Goal: Task Accomplishment & Management: Use online tool/utility

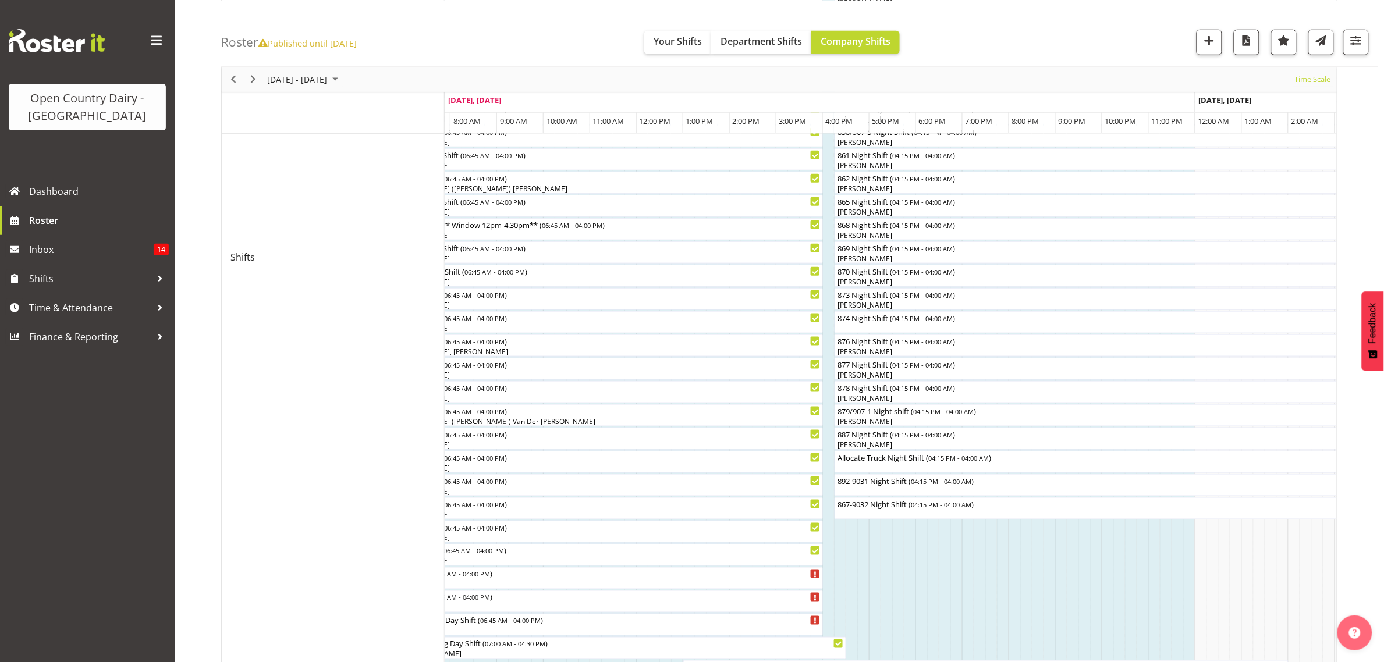
scroll to position [383, 0]
click at [884, 323] on div "874 Night Shift ( 04:15 PM - 04:00 AM )" at bounding box center [1108, 320] width 542 height 12
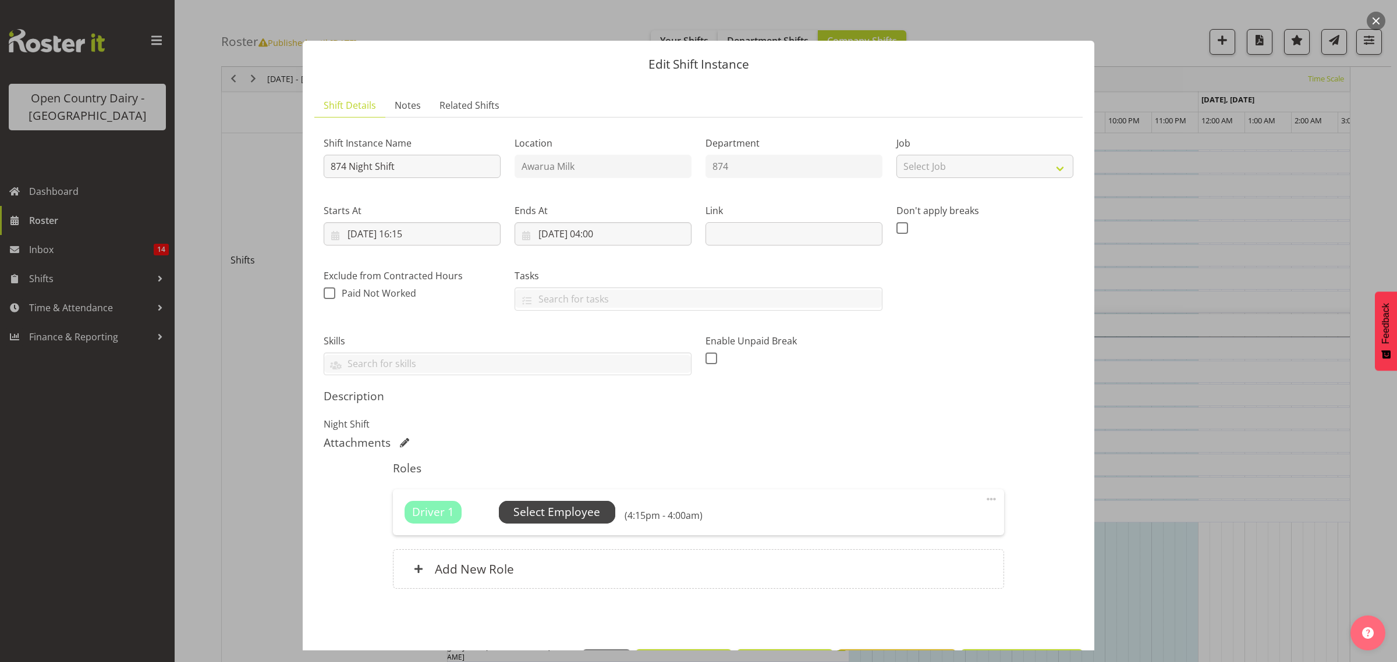
click at [603, 507] on span "Select Employee" at bounding box center [557, 512] width 116 height 22
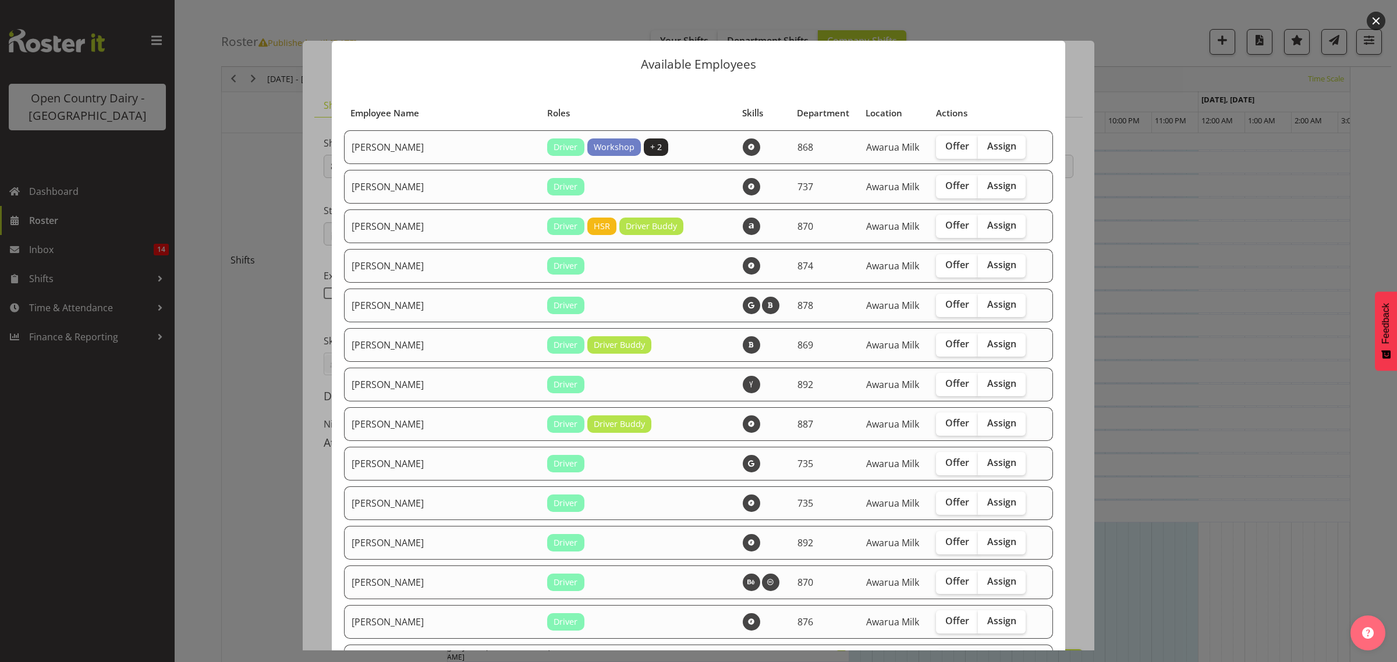
click at [1216, 303] on div at bounding box center [698, 331] width 1397 height 662
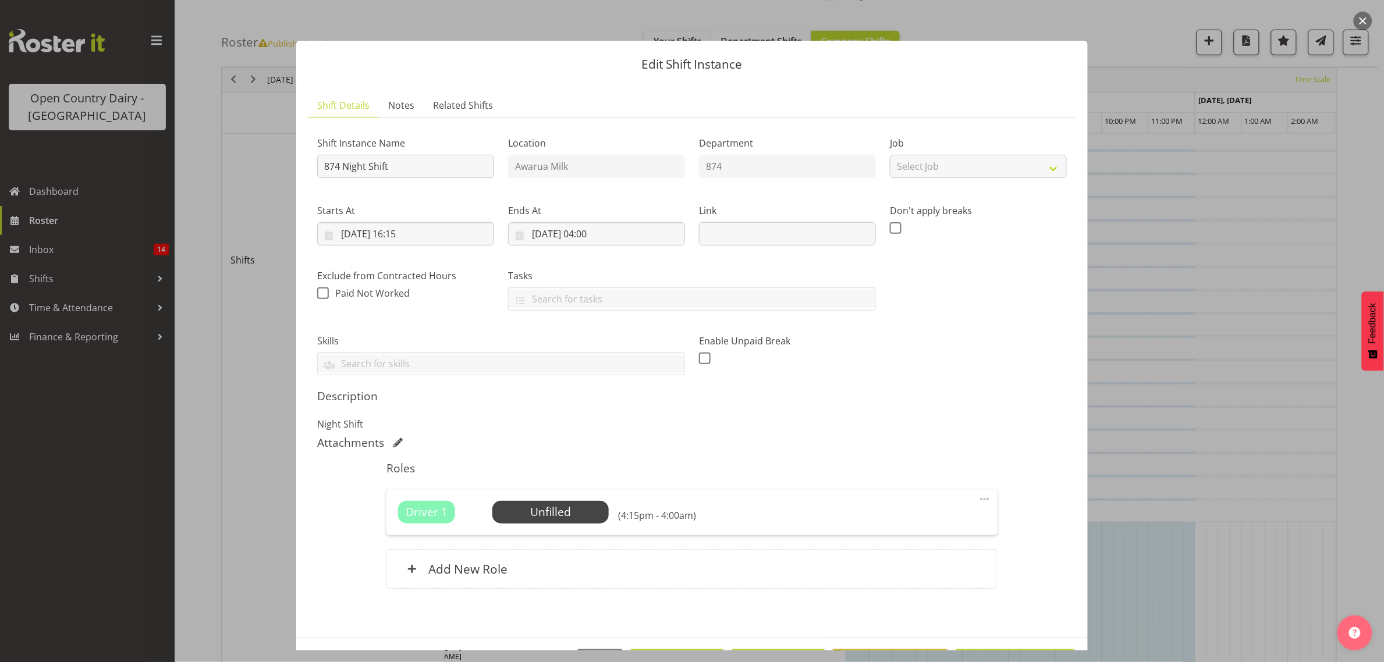
click at [1189, 304] on div at bounding box center [692, 331] width 1384 height 662
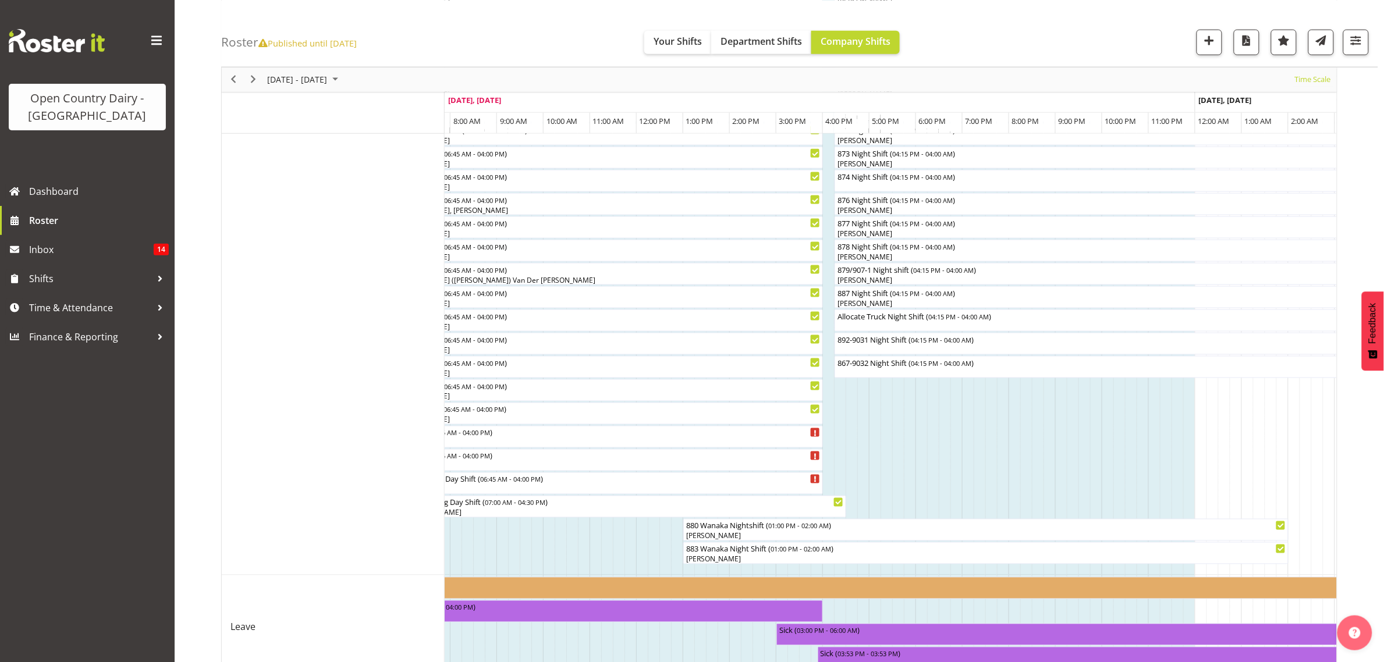
scroll to position [456, 0]
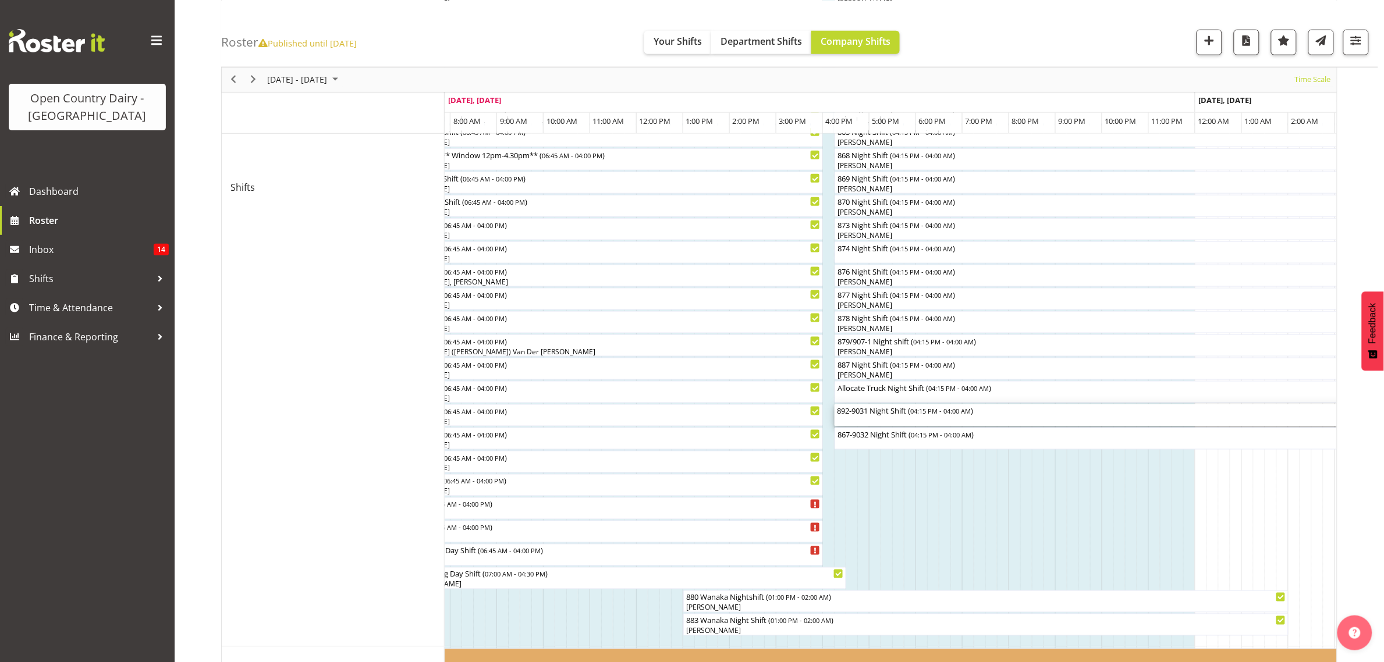
click at [885, 412] on div "892-9031 Night Shift ( 04:15 PM - 04:00 AM )" at bounding box center [1108, 411] width 542 height 12
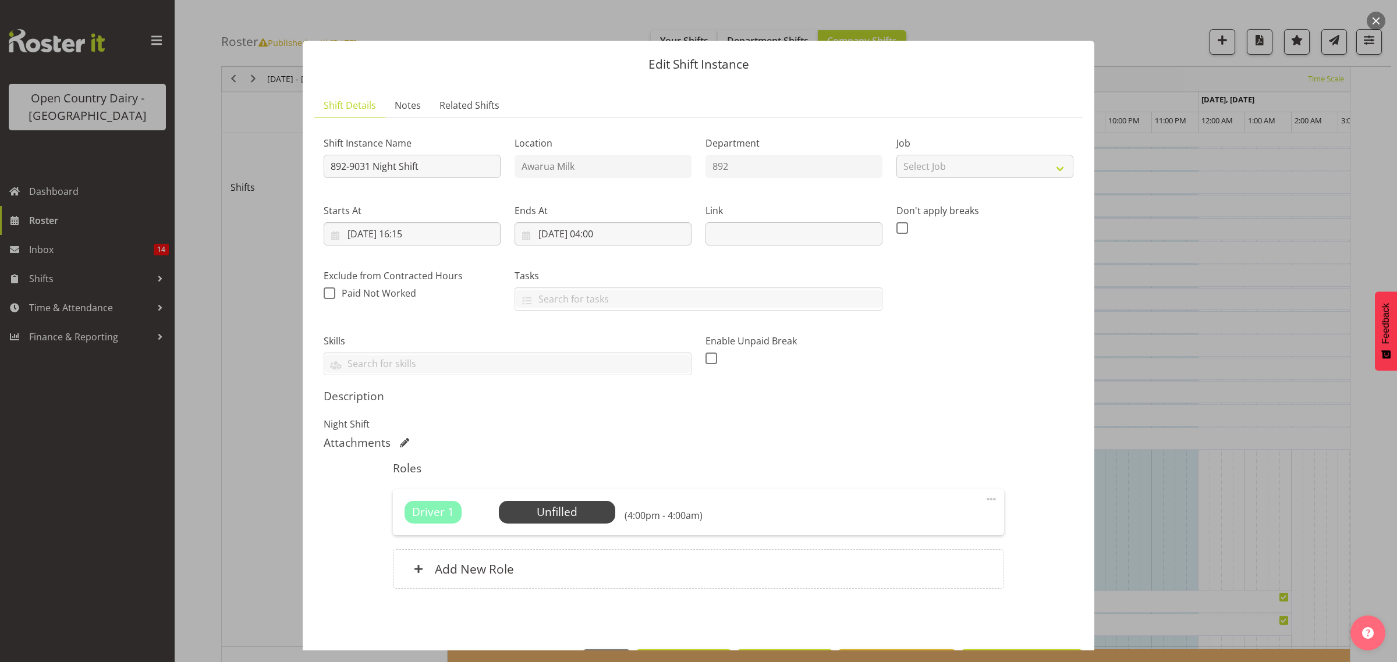
click at [1133, 519] on div at bounding box center [698, 331] width 1397 height 662
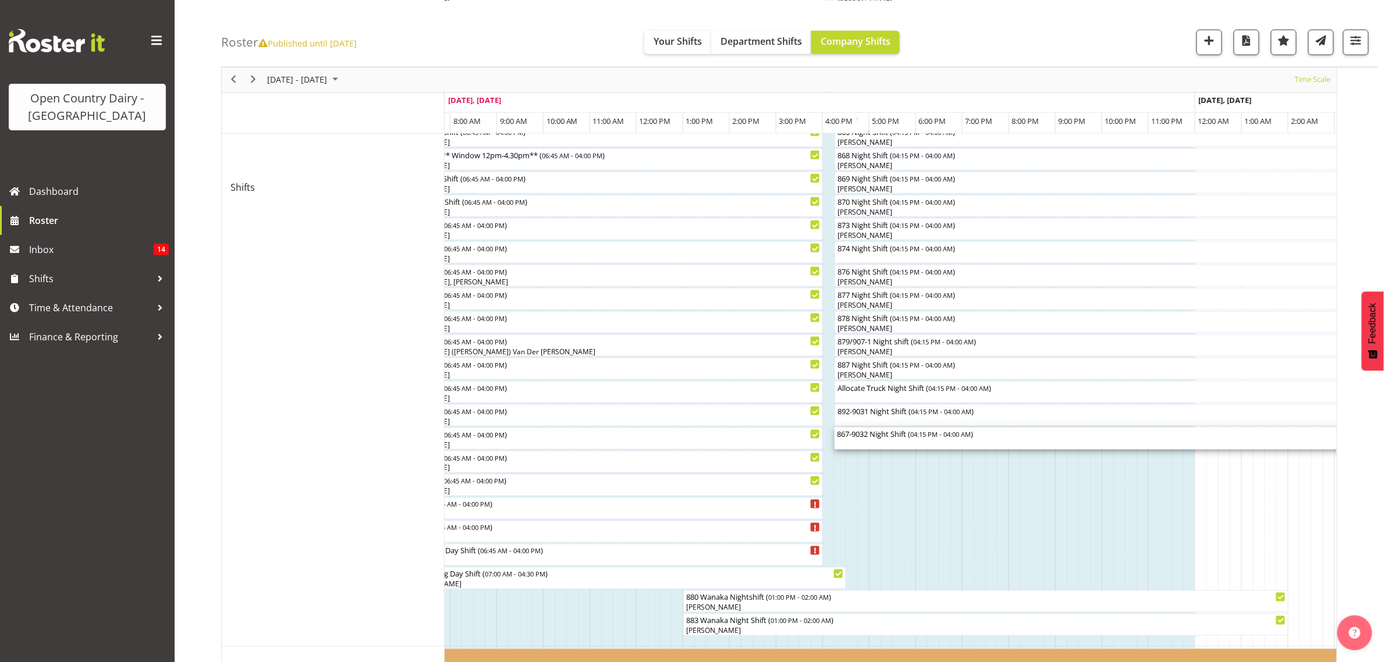
click at [852, 437] on div "867-9032 Night Shift ( 04:15 PM - 04:00 AM )" at bounding box center [1108, 434] width 542 height 12
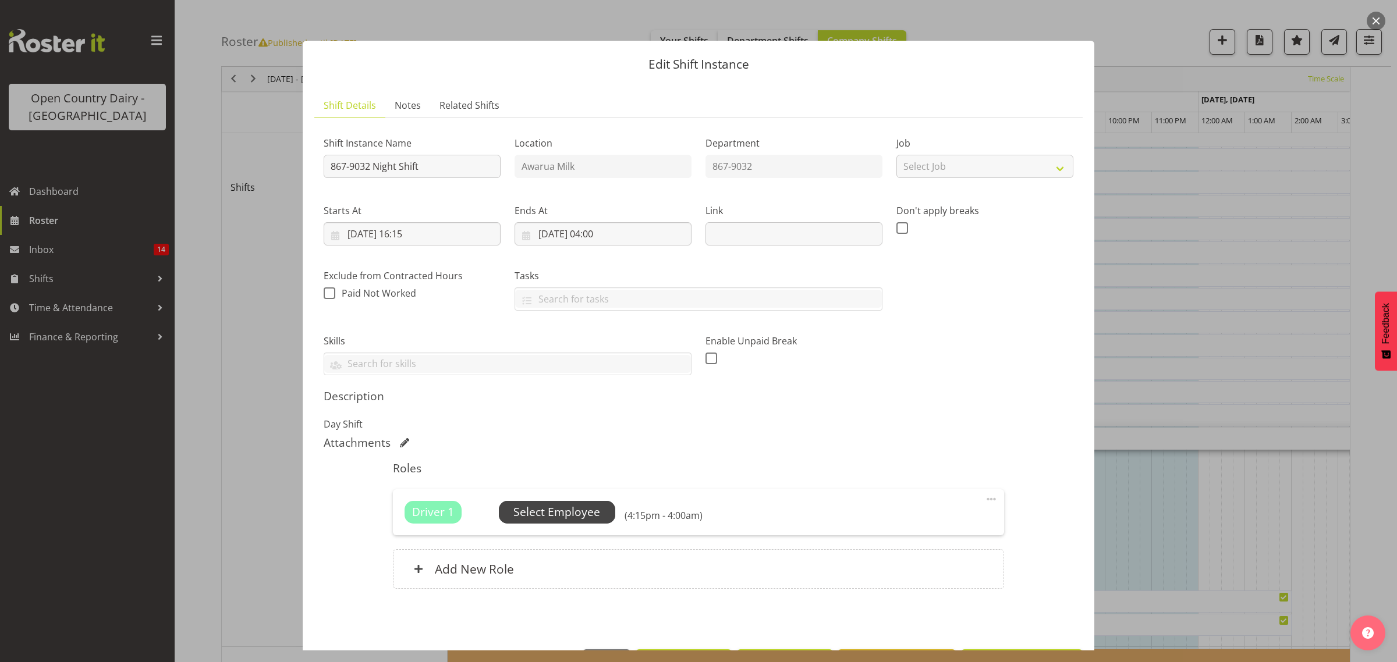
click at [604, 511] on span "Select Employee" at bounding box center [557, 512] width 116 height 22
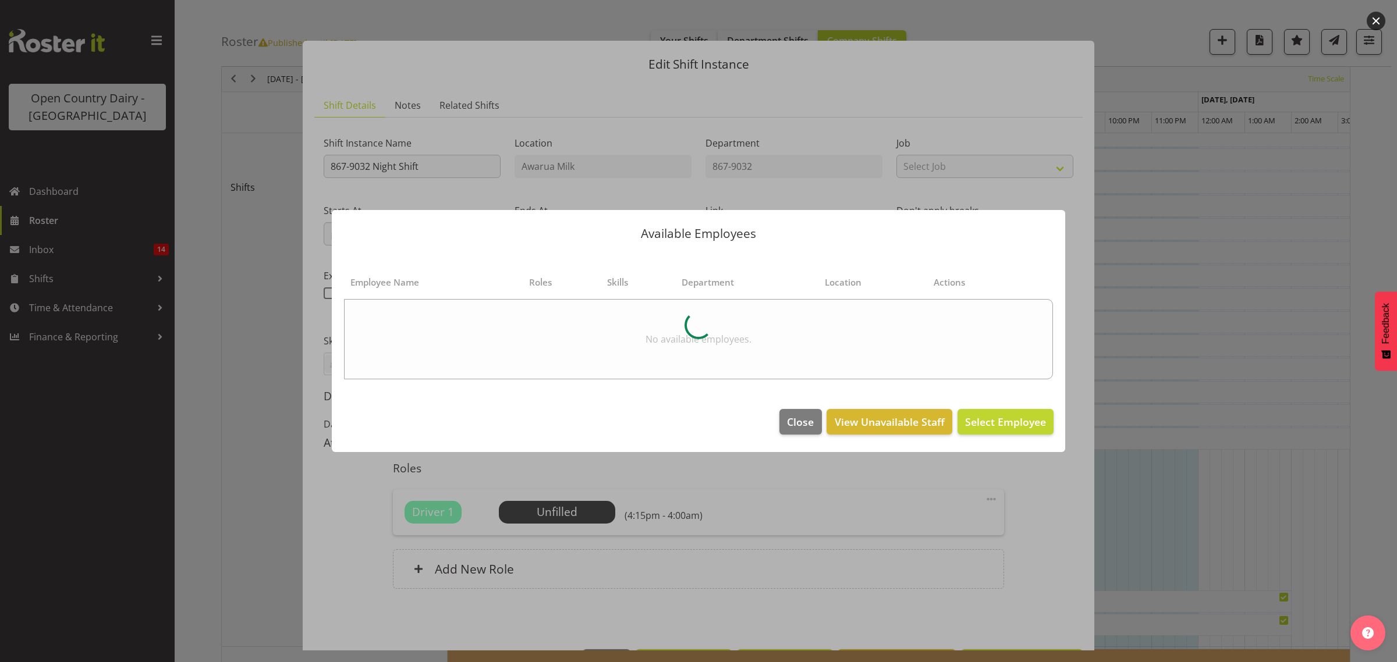
click at [1169, 504] on div at bounding box center [698, 331] width 1397 height 662
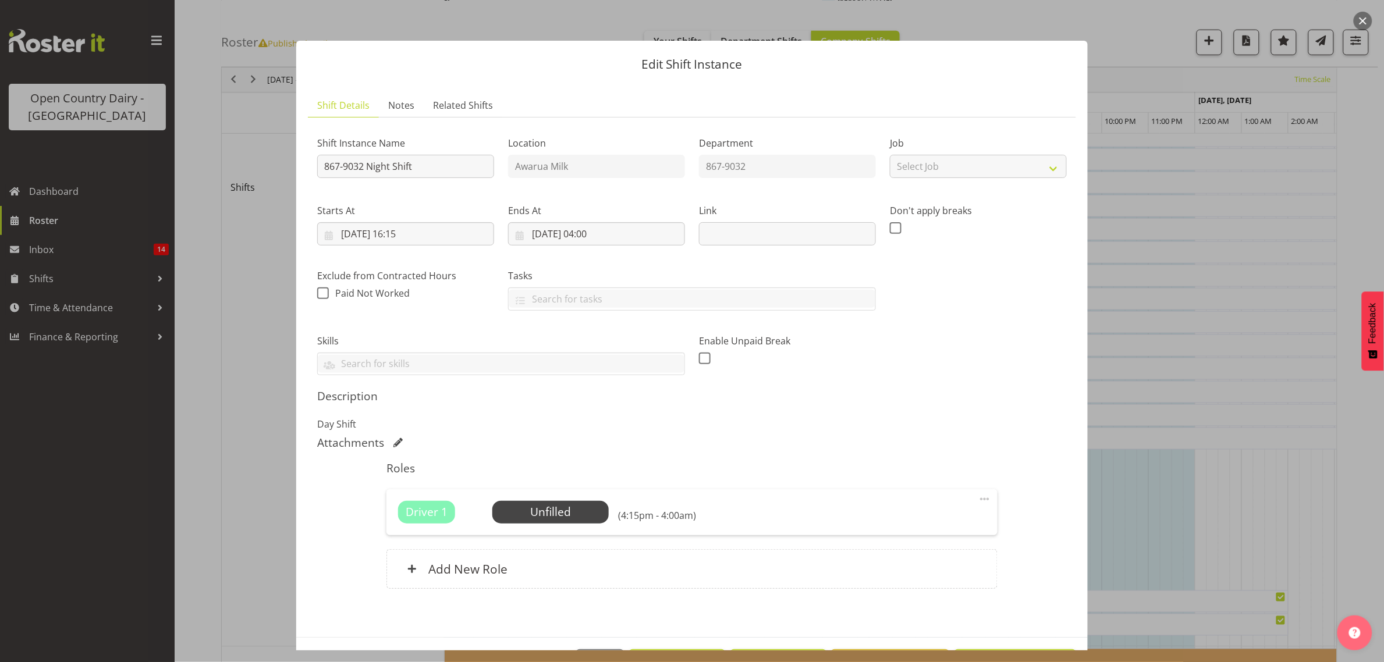
click at [1199, 504] on div at bounding box center [692, 331] width 1384 height 662
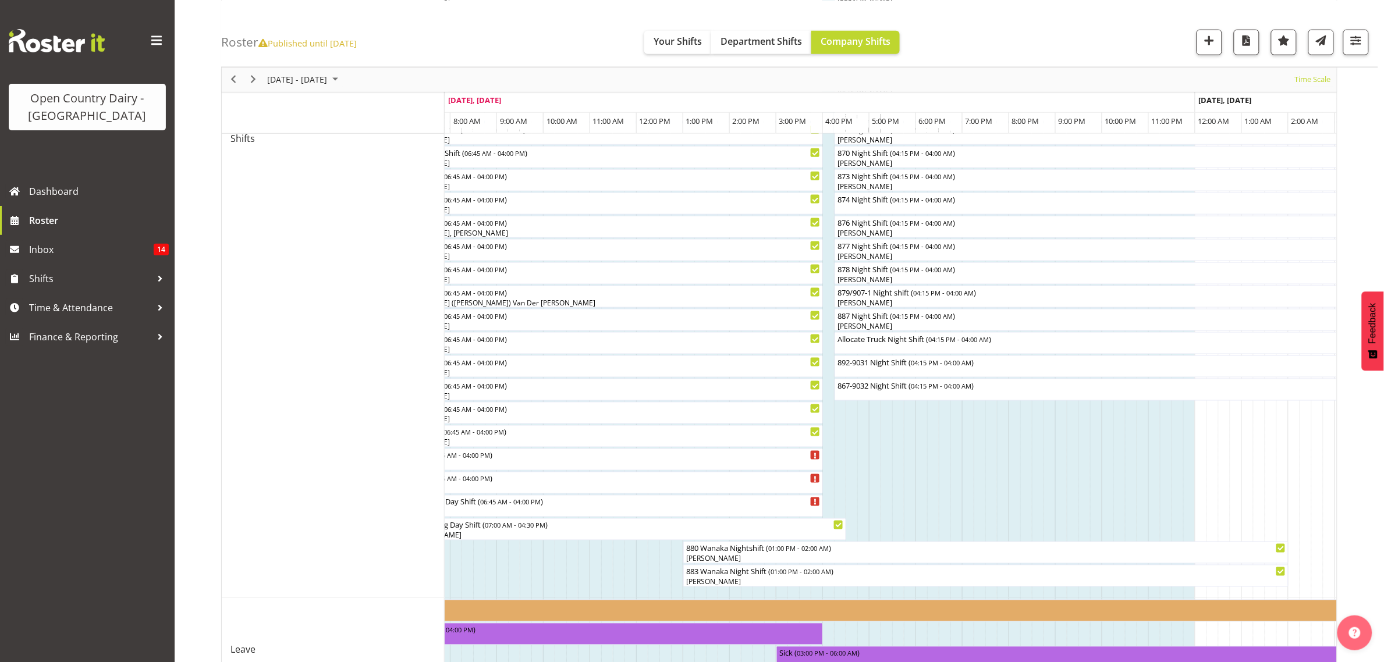
scroll to position [529, 0]
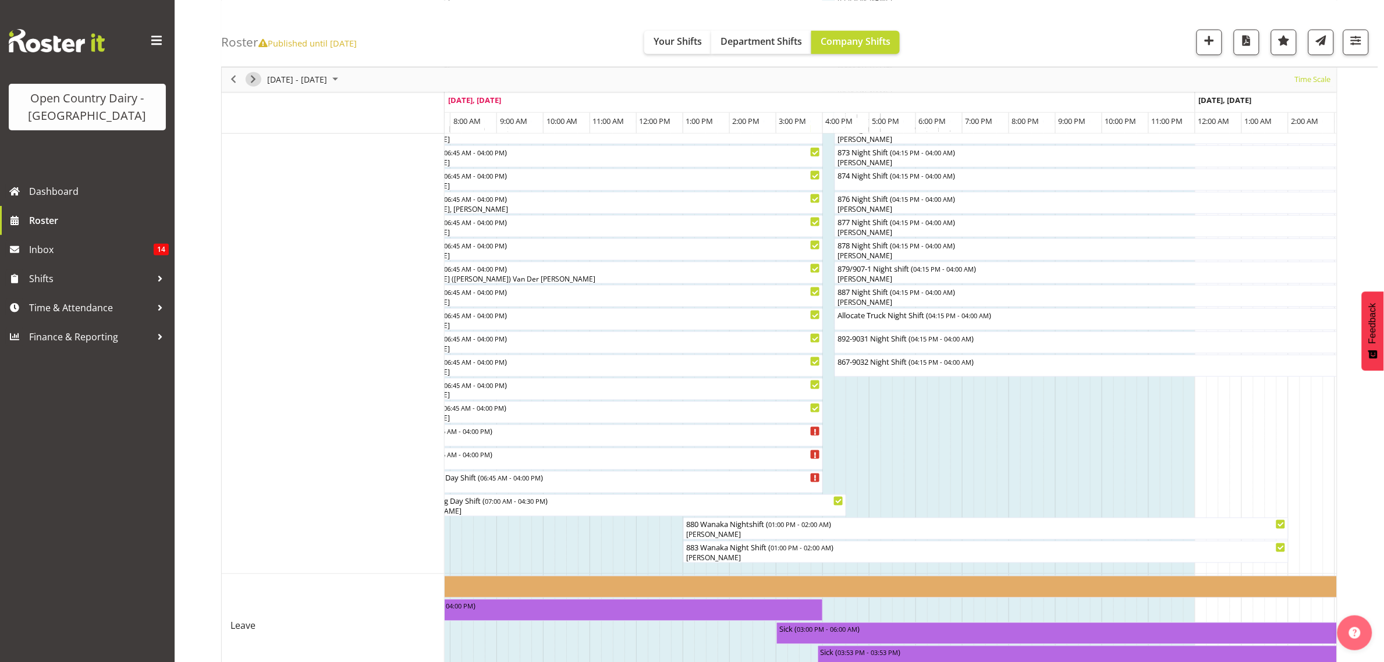
click at [253, 85] on span "Next" at bounding box center [253, 79] width 14 height 15
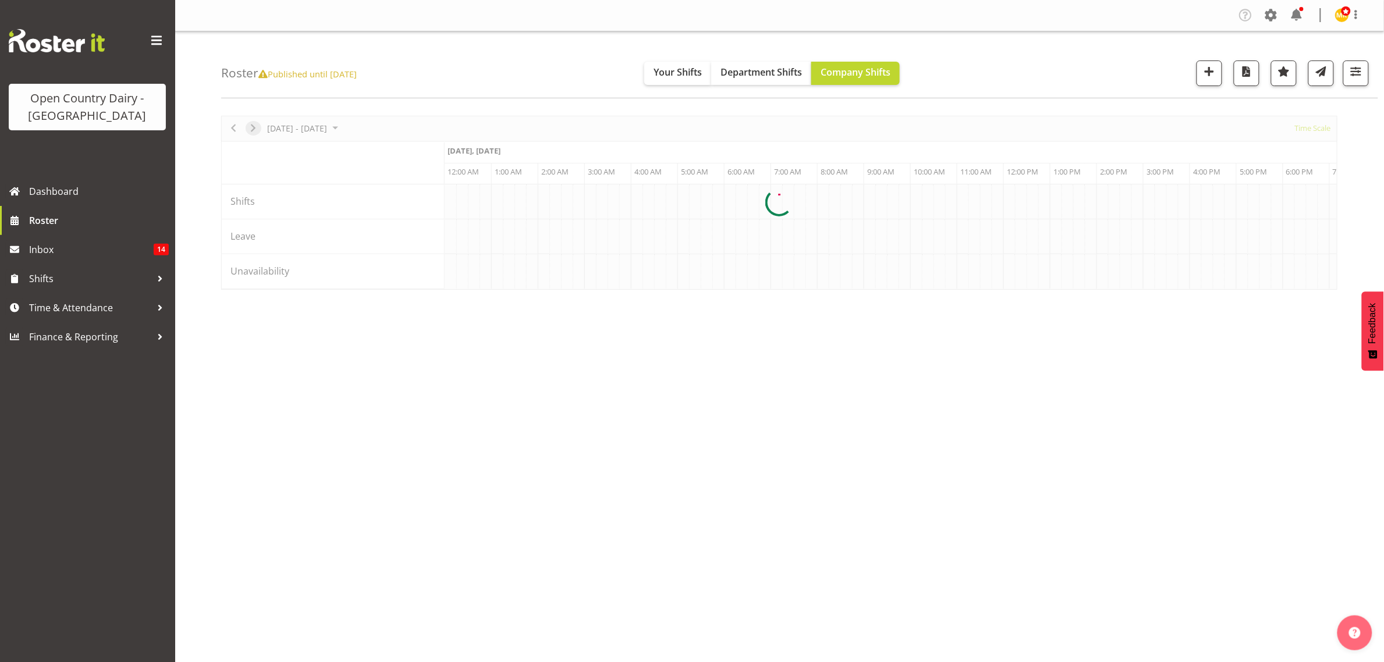
scroll to position [0, 0]
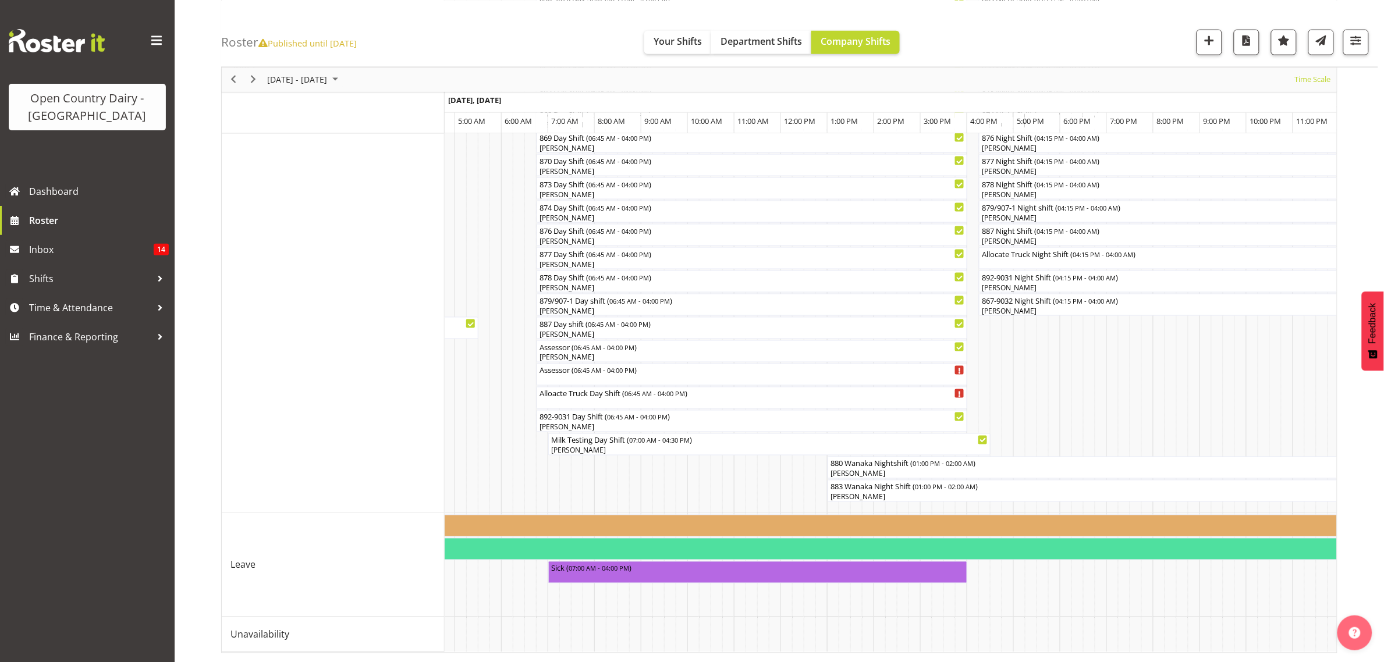
scroll to position [0, 210]
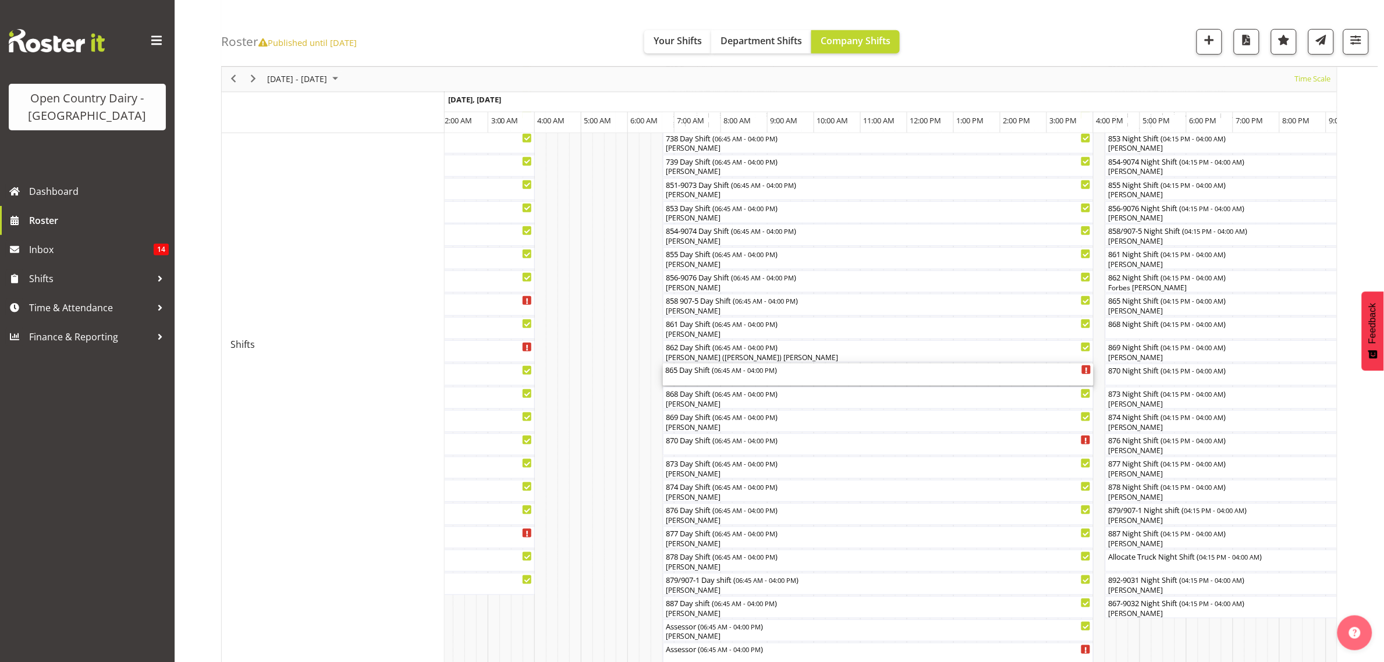
click at [683, 373] on div "865 Day Shift ( 06:45 AM - 04:00 PM )" at bounding box center [878, 370] width 426 height 12
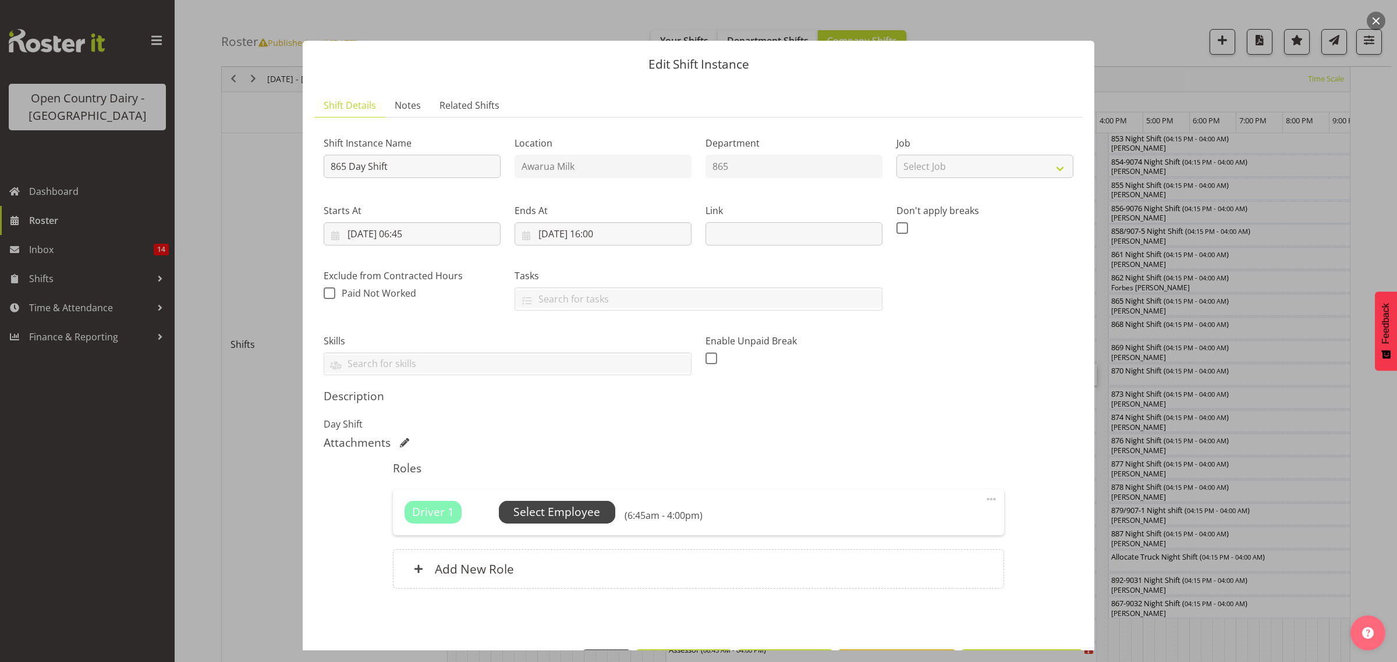
click at [560, 522] on span "Select Employee" at bounding box center [557, 512] width 116 height 22
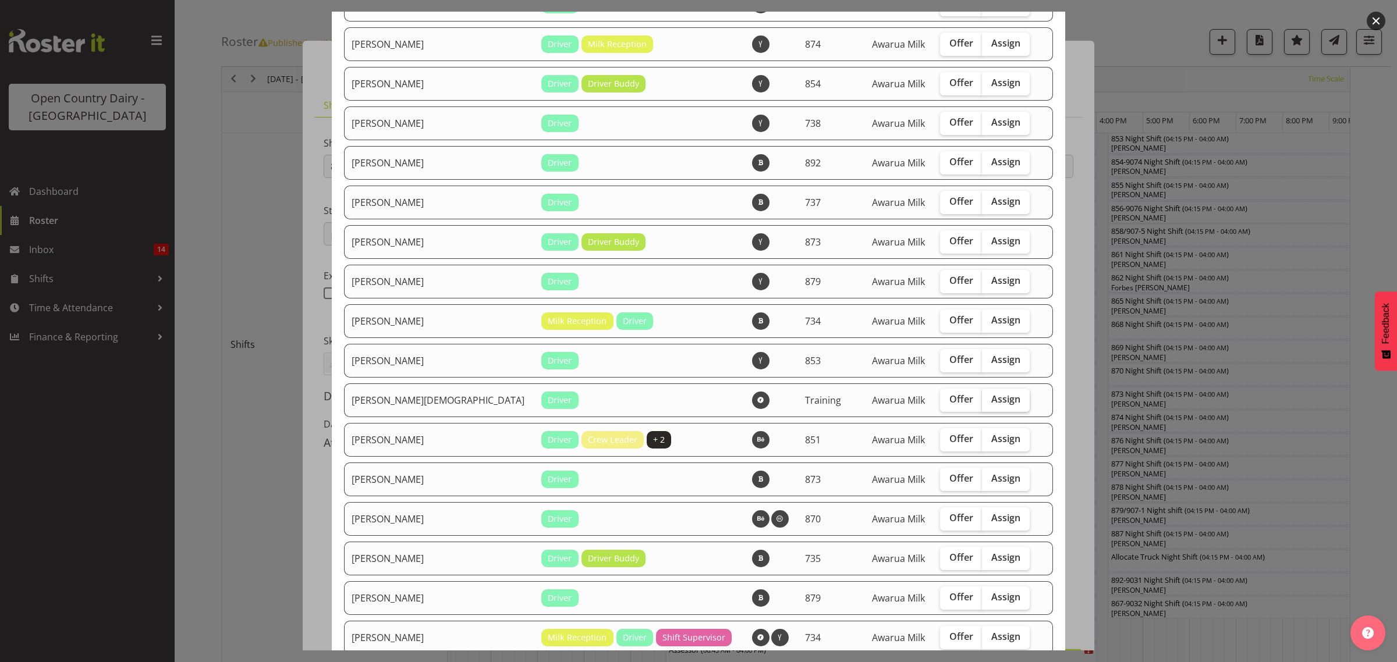
click at [991, 405] on span "Assign" at bounding box center [1005, 399] width 29 height 12
click at [982, 403] on input "Assign" at bounding box center [986, 400] width 8 height 8
checkbox input "true"
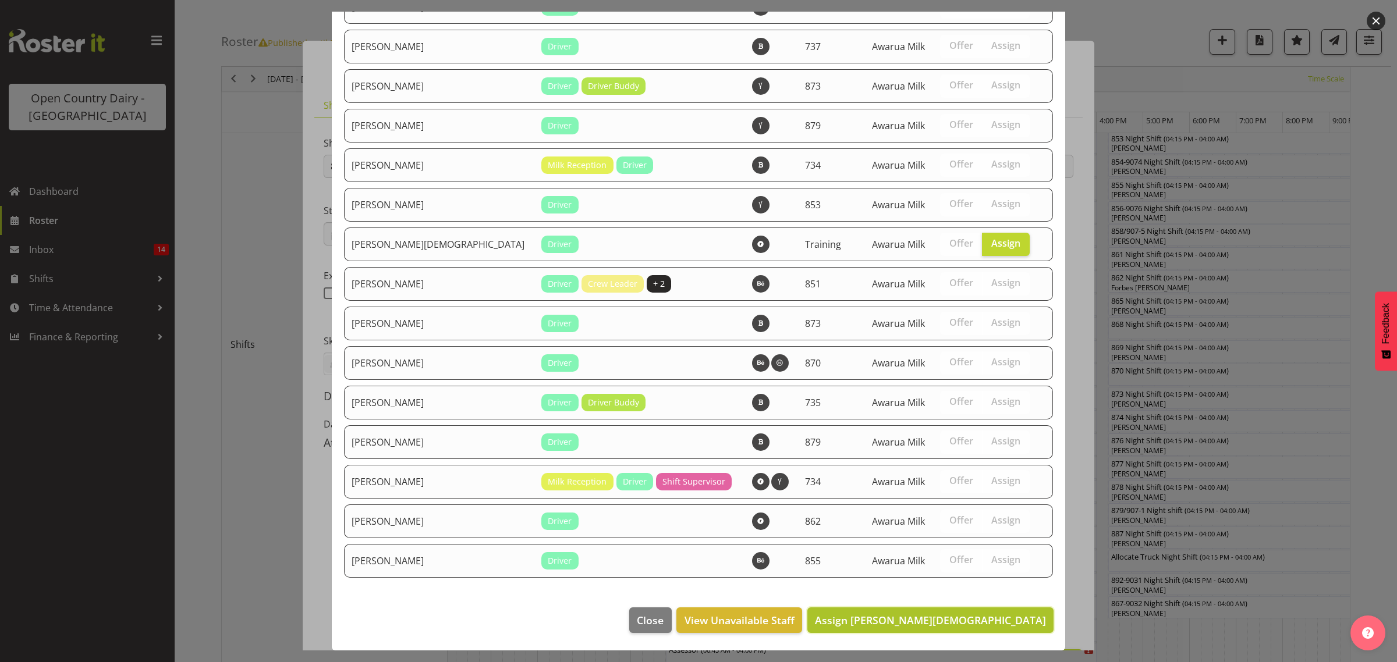
click at [1001, 614] on span "Assign [PERSON_NAME][DEMOGRAPHIC_DATA]" at bounding box center [930, 620] width 231 height 14
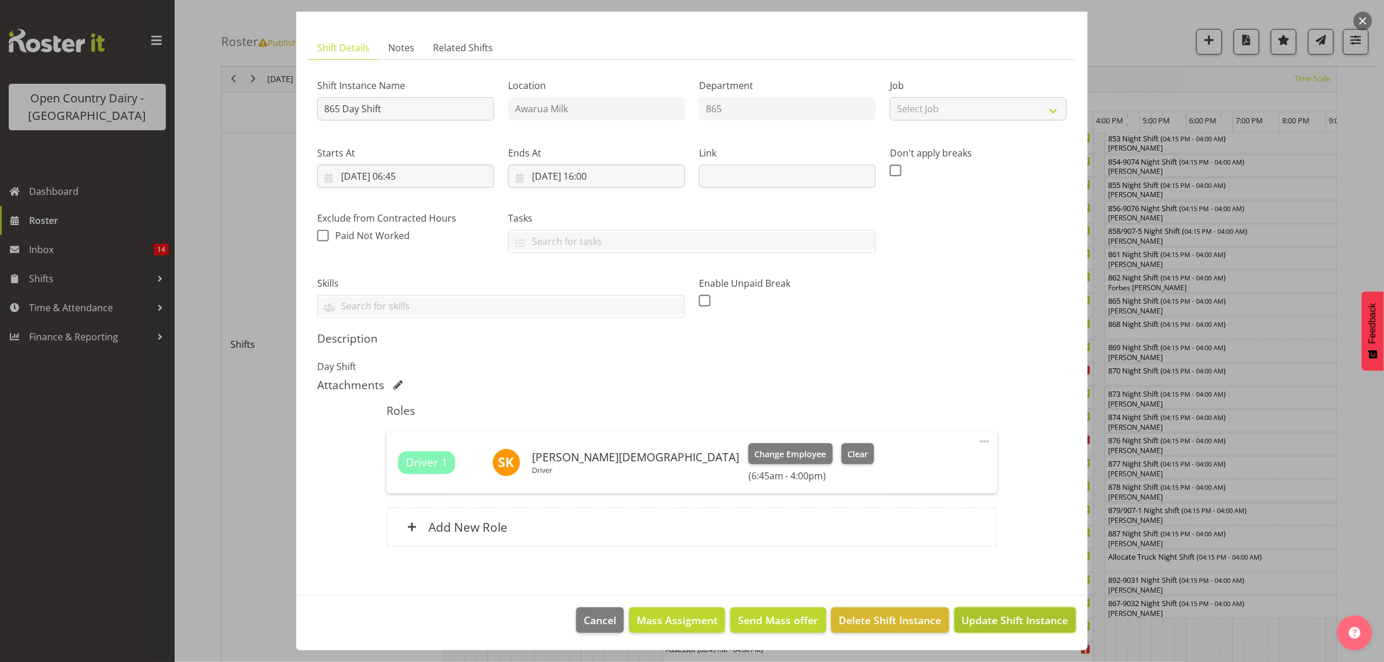
click at [1006, 622] on span "Update Shift Instance" at bounding box center [1015, 620] width 107 height 15
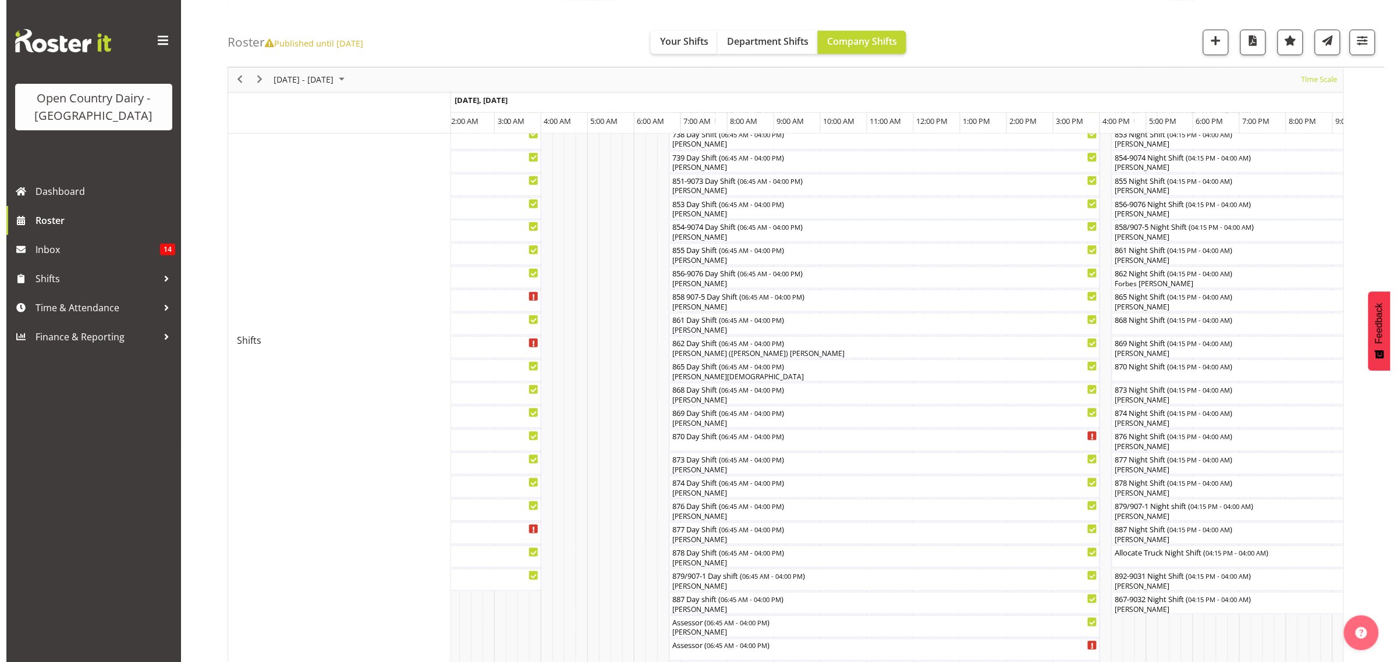
scroll to position [146, 0]
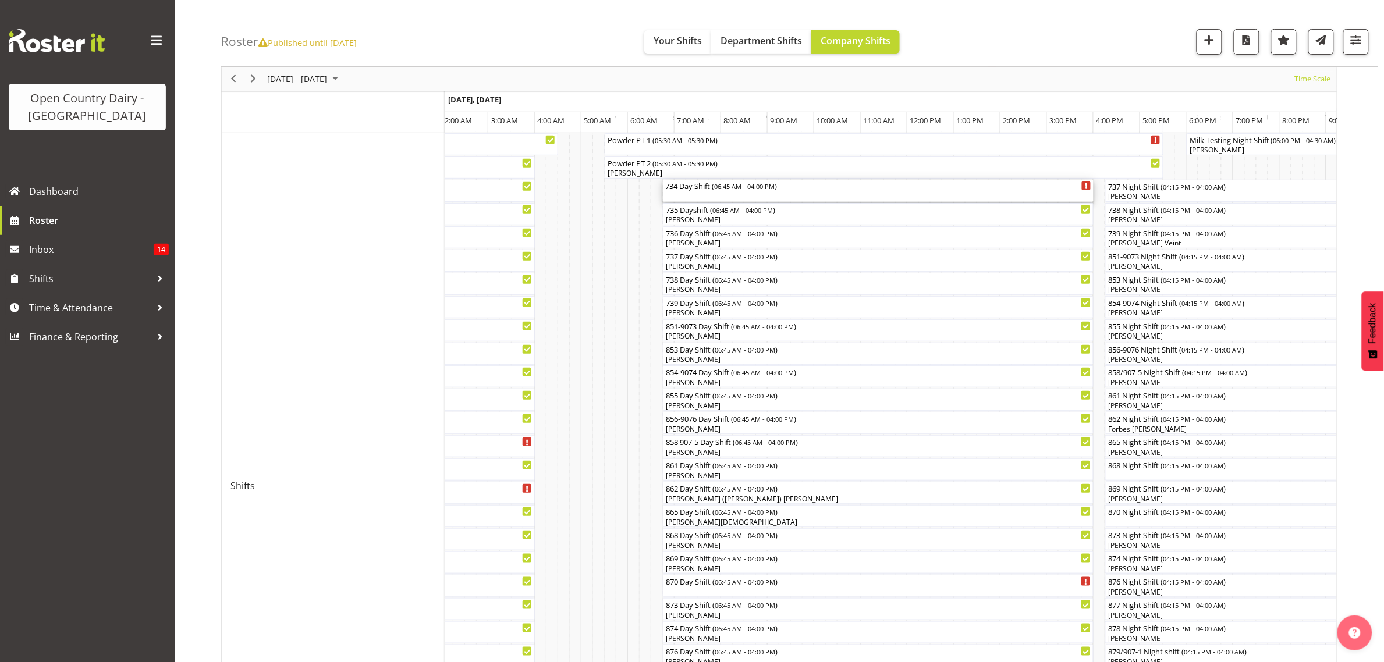
click at [693, 187] on div "734 Day Shift ( 06:45 AM - 04:00 PM )" at bounding box center [878, 186] width 426 height 12
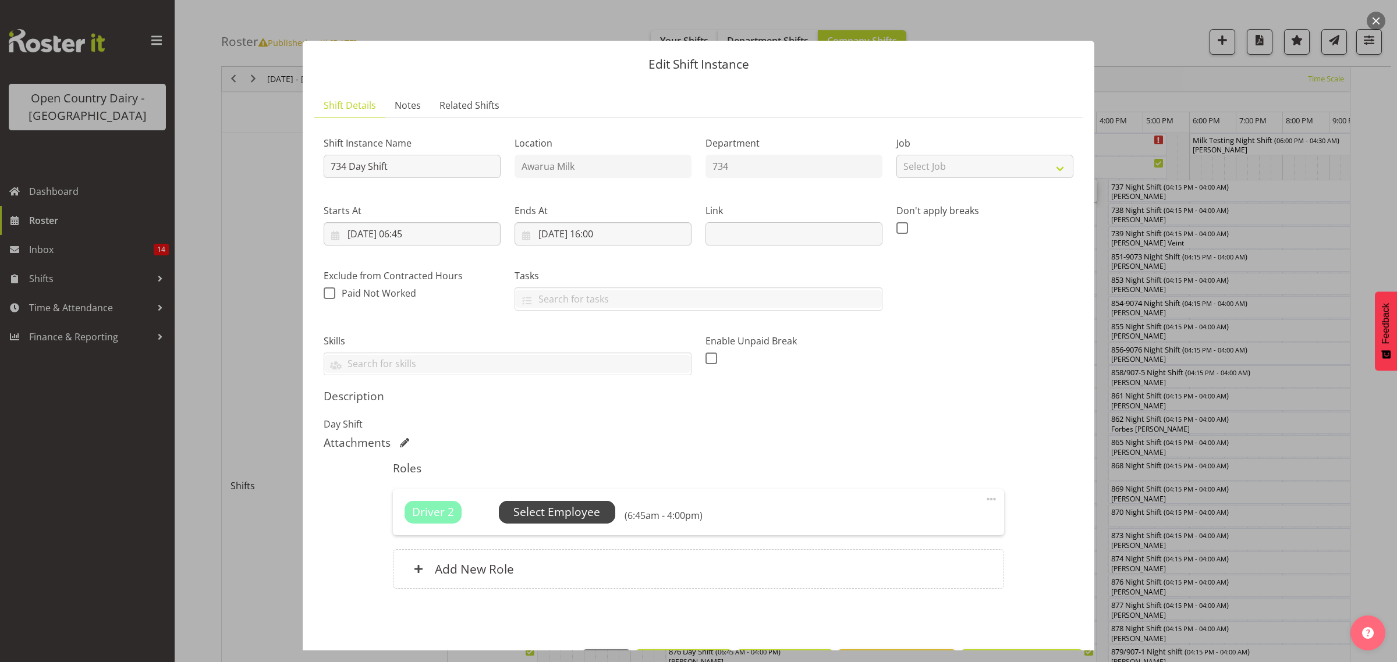
click at [569, 511] on span "Select Employee" at bounding box center [556, 512] width 87 height 17
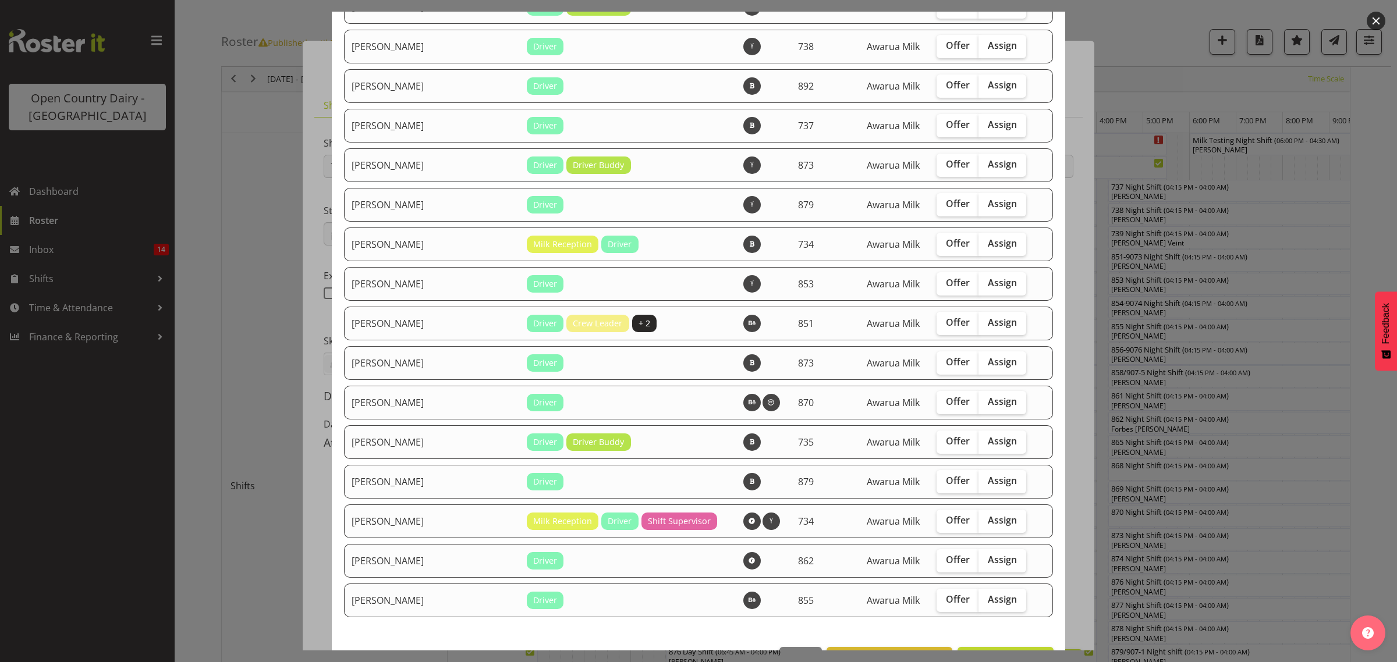
scroll to position [1528, 0]
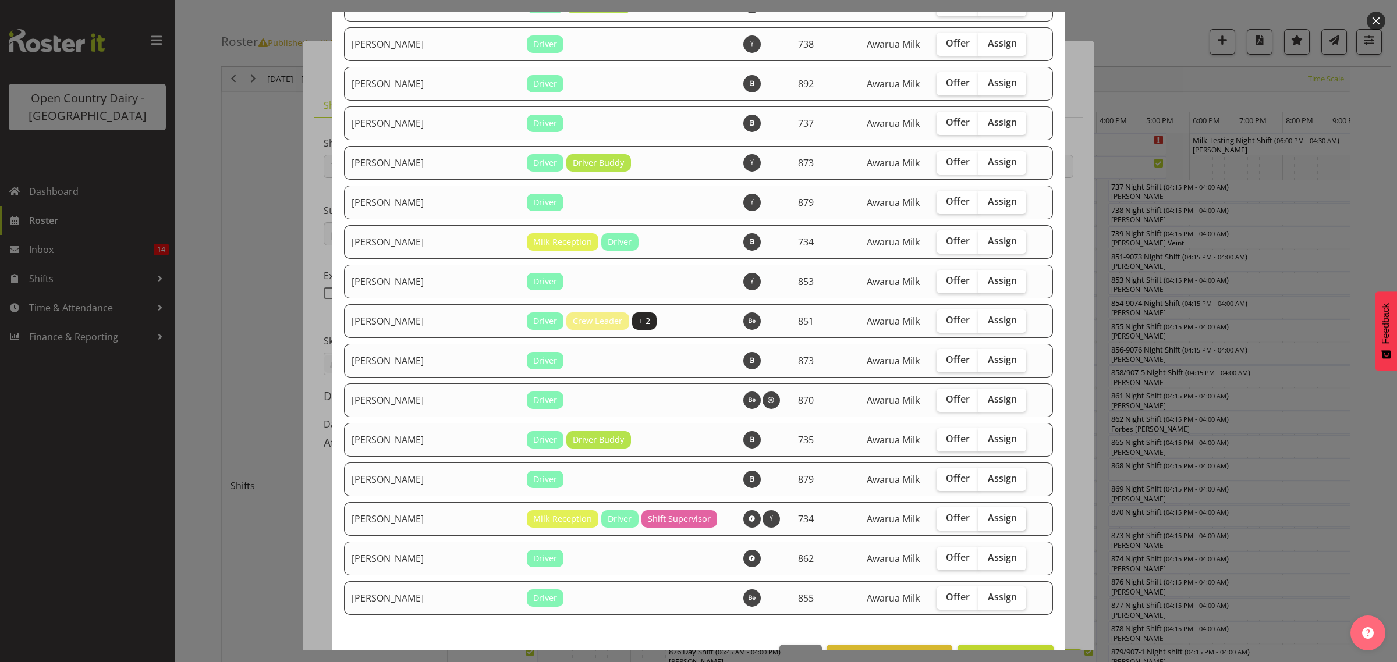
click at [988, 524] on span "Assign" at bounding box center [1002, 518] width 29 height 12
click at [978, 522] on input "Assign" at bounding box center [982, 519] width 8 height 8
checkbox input "true"
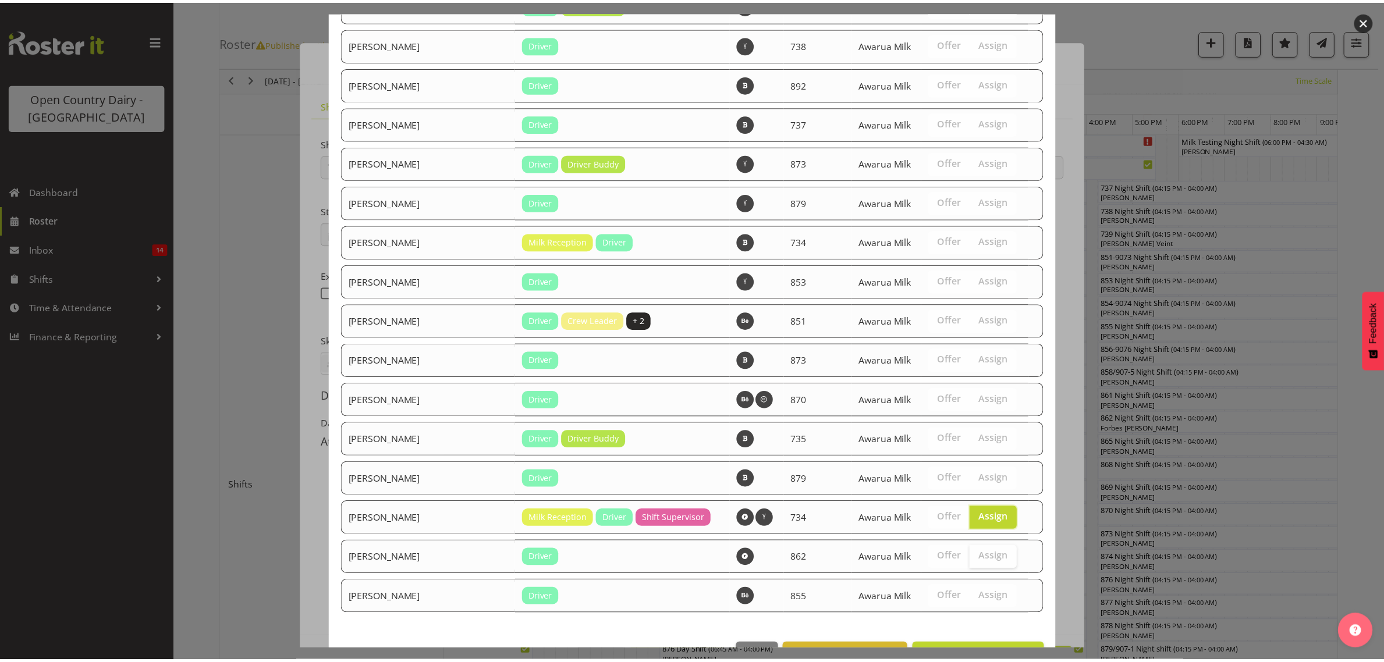
scroll to position [1579, 0]
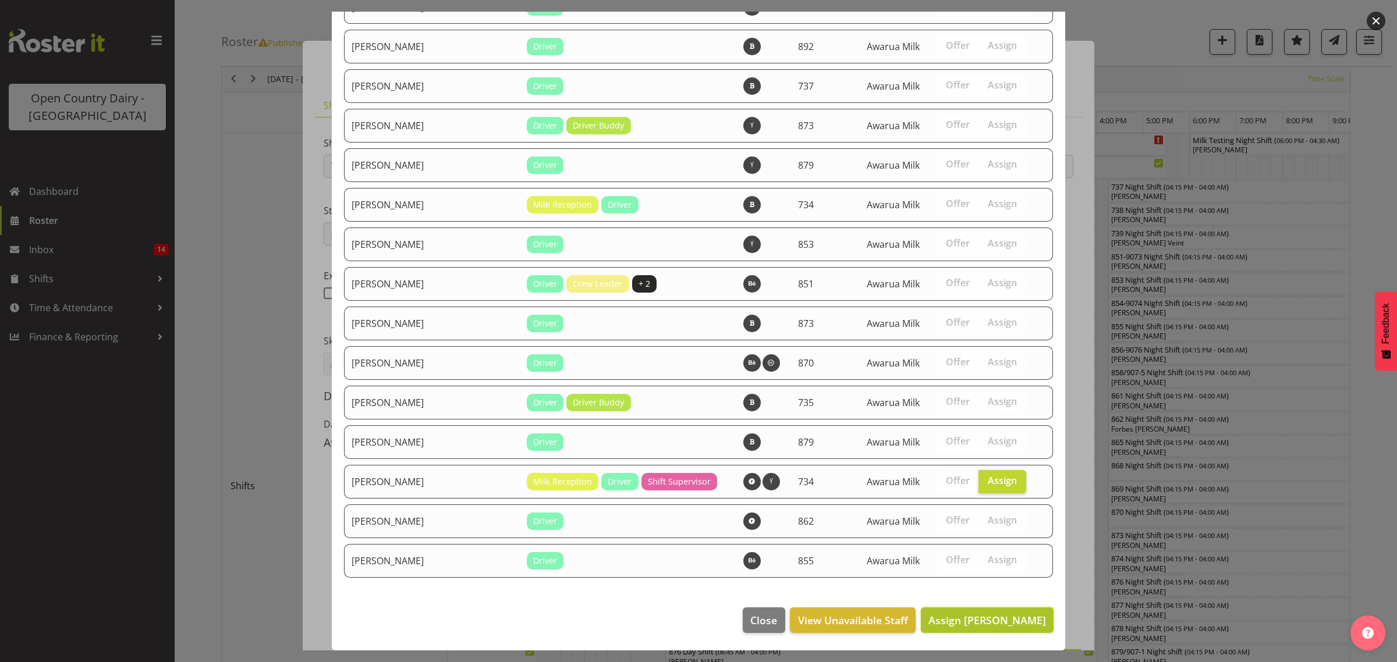
click at [982, 618] on span "Assign [PERSON_NAME]" at bounding box center [987, 620] width 118 height 14
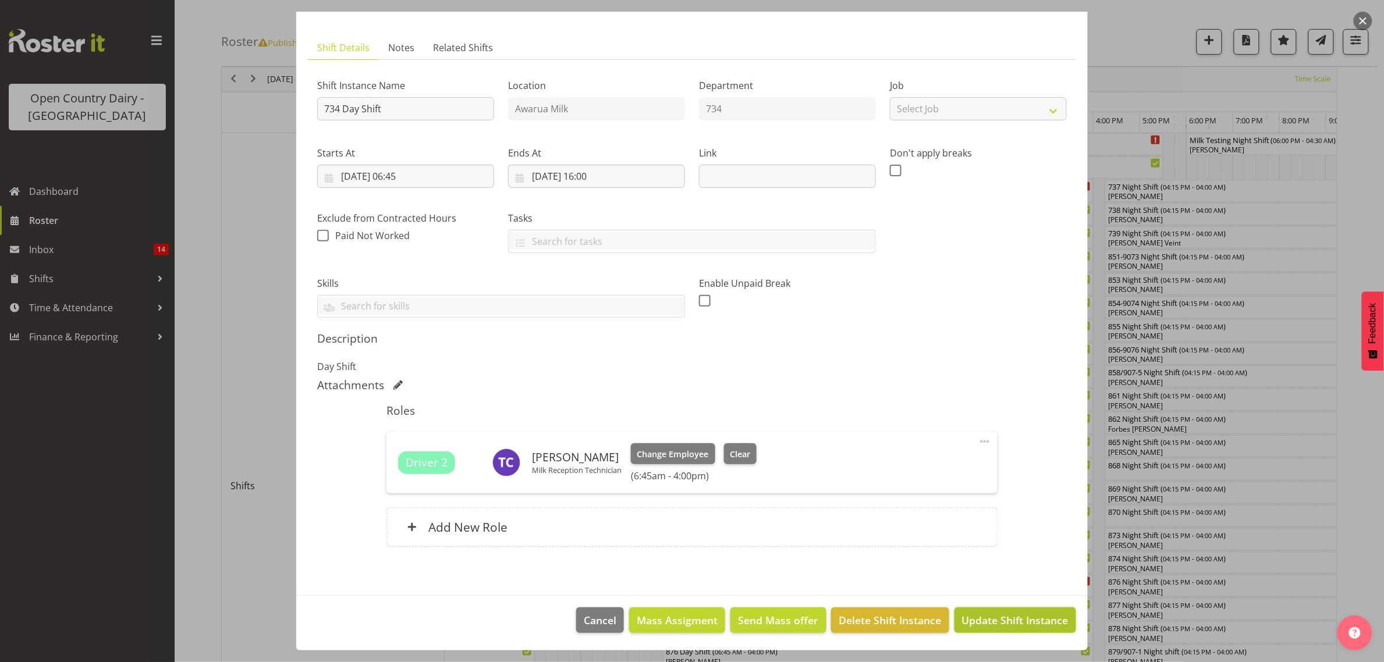
click at [1001, 623] on span "Update Shift Instance" at bounding box center [1015, 620] width 107 height 15
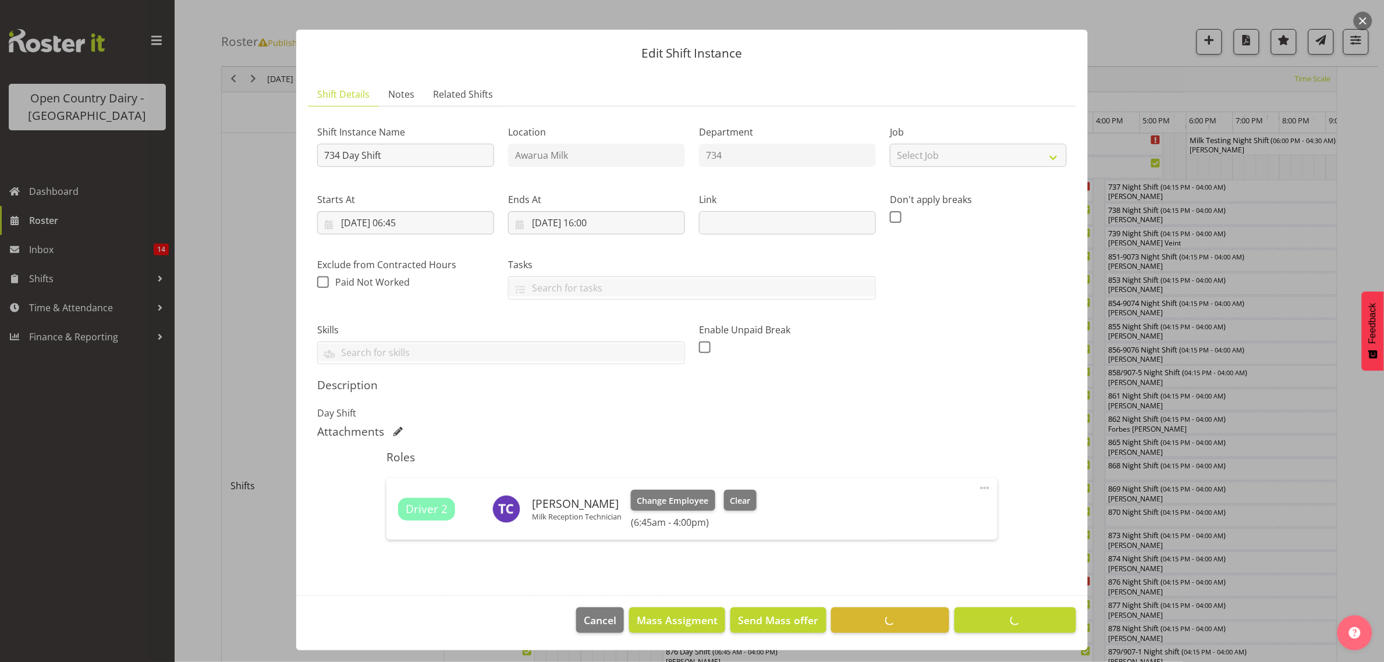
scroll to position [0, 0]
